Goal: Use online tool/utility: Utilize a website feature to perform a specific function

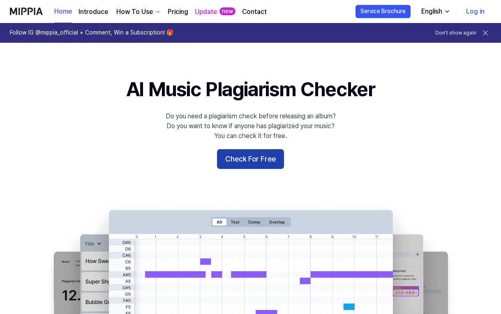
click at [268, 162] on button "Check For Free" at bounding box center [250, 159] width 67 height 20
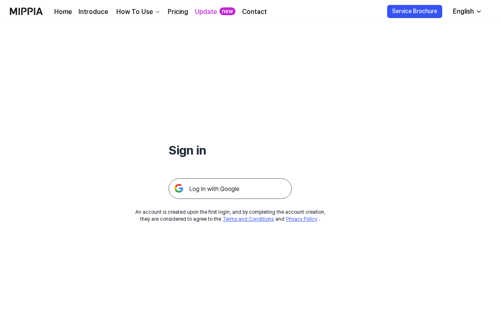
click at [246, 191] on img at bounding box center [229, 188] width 123 height 21
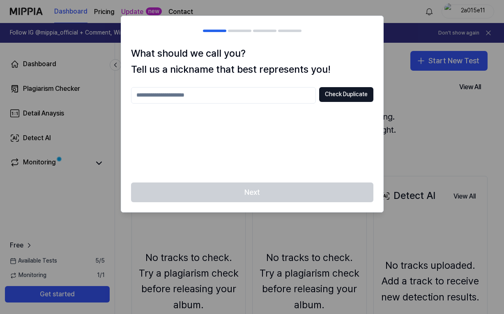
click at [290, 95] on input "text" at bounding box center [223, 95] width 185 height 16
type input "*****"
click at [332, 99] on button "Check Duplicate" at bounding box center [346, 94] width 54 height 15
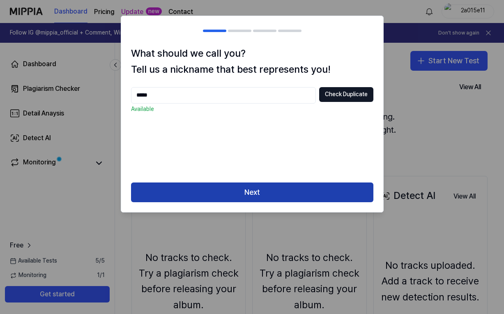
click at [309, 182] on button "Next" at bounding box center [252, 192] width 242 height 20
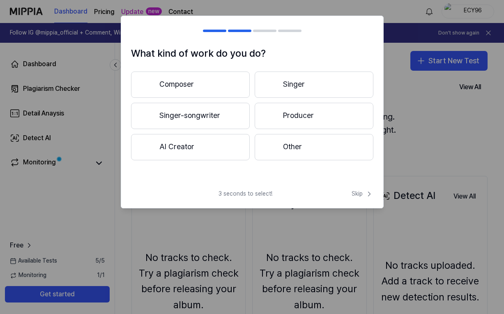
click at [259, 150] on button "Other" at bounding box center [314, 147] width 119 height 26
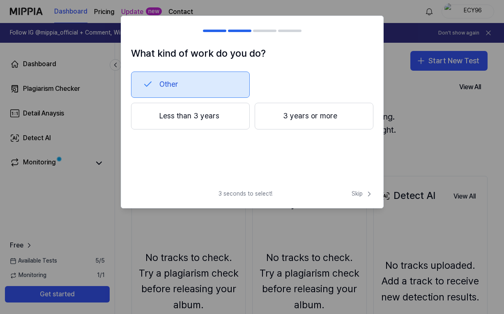
click at [238, 120] on button "Less than 3 years" at bounding box center [190, 116] width 119 height 27
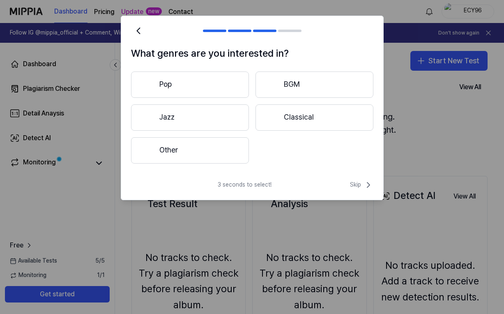
click at [212, 146] on button "Other" at bounding box center [190, 150] width 118 height 26
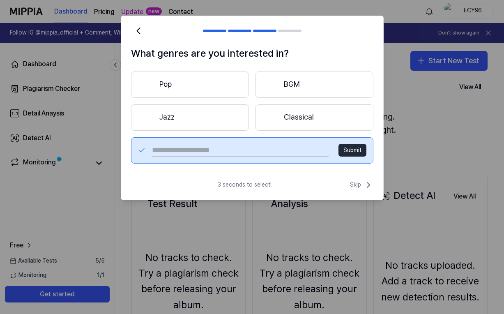
click at [286, 151] on input "text" at bounding box center [240, 150] width 176 height 13
type input "*******"
click at [351, 156] on button "Submit" at bounding box center [353, 150] width 28 height 13
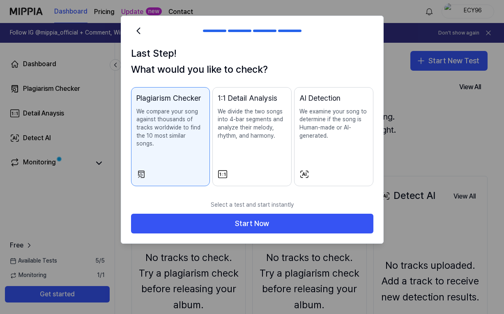
click at [183, 138] on p "We compare your song against thousands of tracks worldwide to find the 10 most …" at bounding box center [170, 128] width 69 height 40
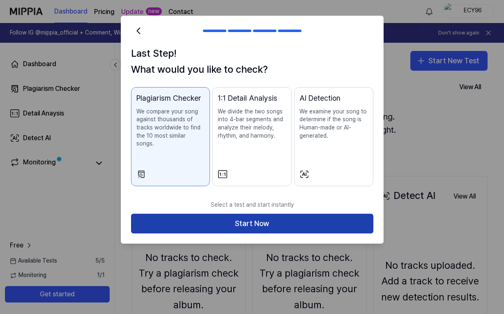
click at [222, 214] on button "Start Now" at bounding box center [252, 224] width 242 height 20
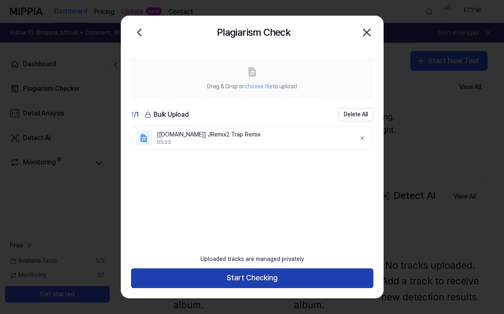
click at [279, 276] on button "Start Checking" at bounding box center [252, 278] width 242 height 20
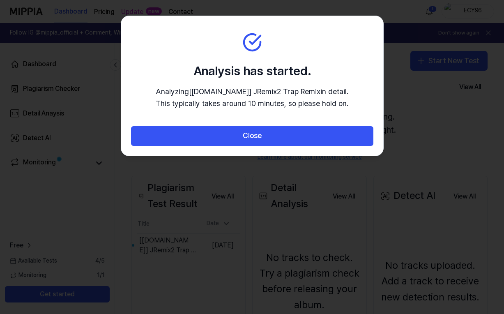
click at [399, 112] on div at bounding box center [252, 157] width 504 height 314
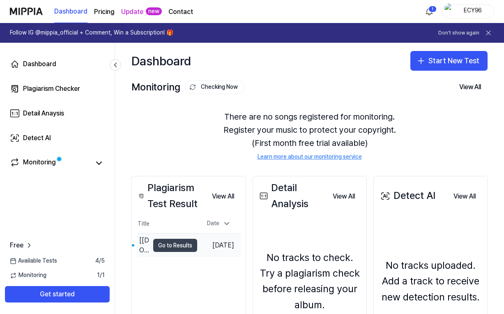
click at [159, 245] on button "Go to Results" at bounding box center [175, 245] width 44 height 13
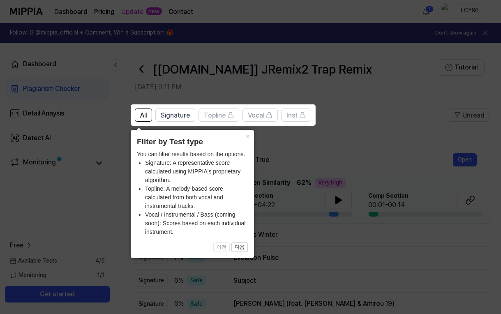
click at [272, 204] on icon at bounding box center [252, 157] width 504 height 314
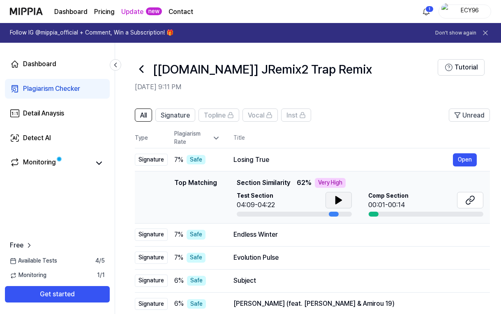
click at [348, 197] on button at bounding box center [338, 200] width 26 height 16
click at [341, 201] on icon at bounding box center [339, 200] width 10 height 10
click at [161, 112] on button "Signature" at bounding box center [175, 114] width 40 height 13
click at [144, 116] on span "All" at bounding box center [143, 116] width 7 height 10
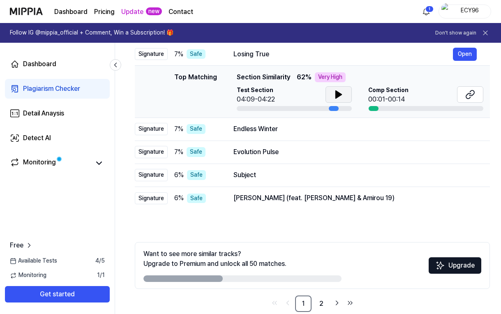
scroll to position [120, 0]
